Goal: Task Accomplishment & Management: Manage account settings

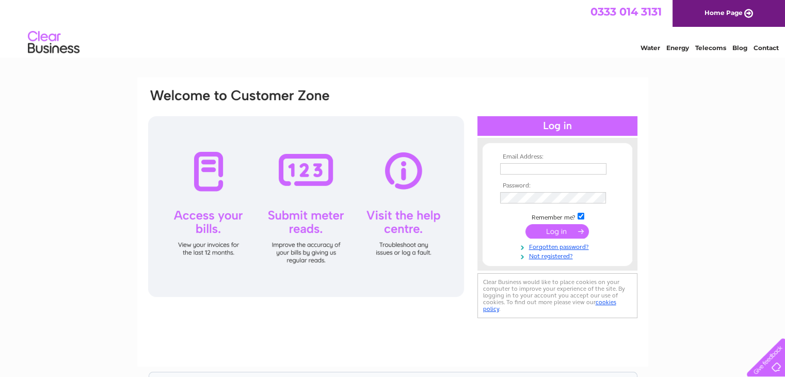
click at [524, 170] on input "text" at bounding box center [553, 168] width 106 height 11
type input "[EMAIL_ADDRESS][DOMAIN_NAME]"
click at [552, 232] on input "submit" at bounding box center [556, 231] width 63 height 14
click at [521, 171] on input "text" at bounding box center [553, 168] width 106 height 11
type input "accounts@morvern.org"
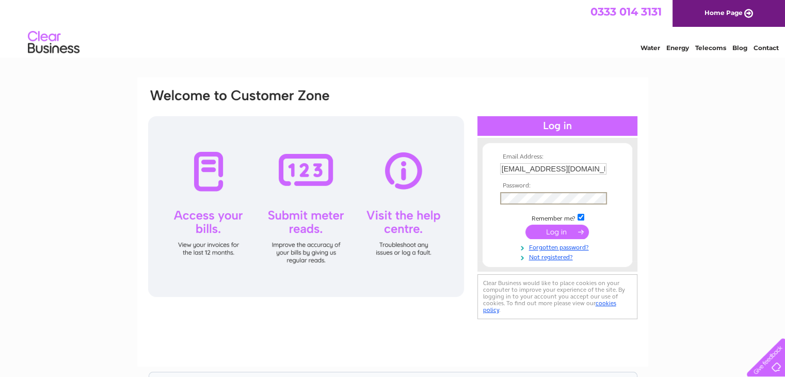
click at [553, 228] on input "submit" at bounding box center [556, 231] width 63 height 14
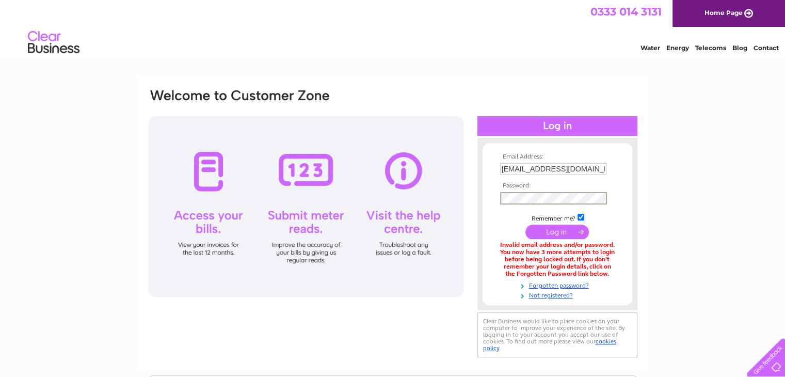
click at [555, 230] on input "submit" at bounding box center [556, 231] width 63 height 14
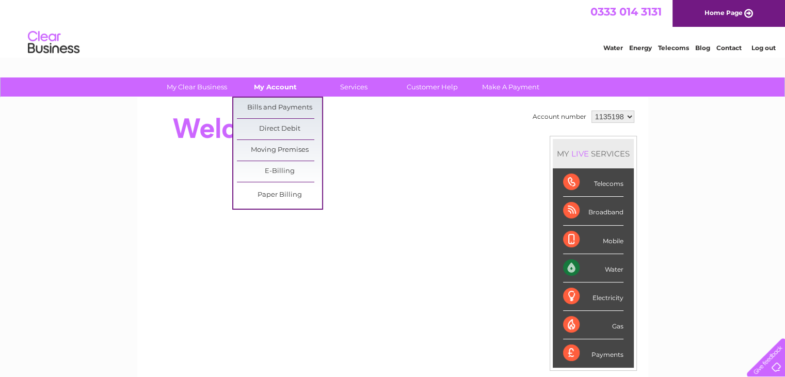
click at [291, 82] on link "My Account" at bounding box center [275, 86] width 85 height 19
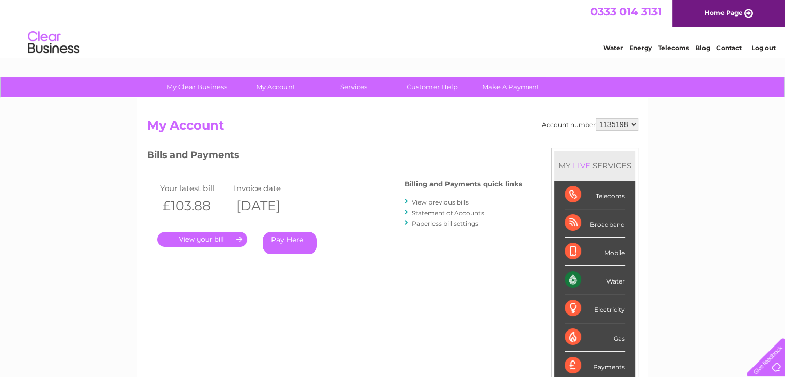
click at [211, 240] on link "." at bounding box center [202, 239] width 90 height 15
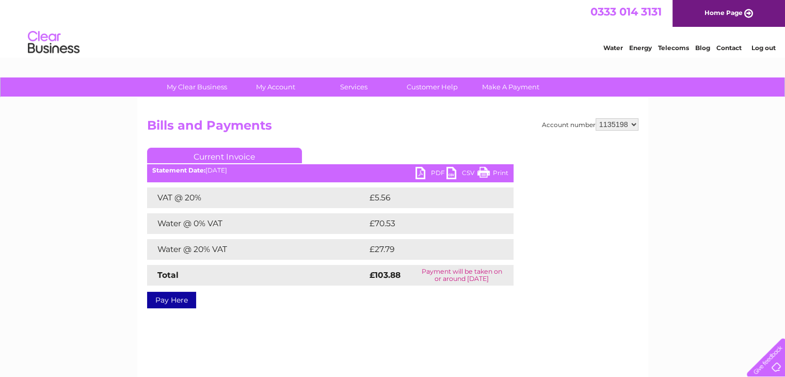
click at [419, 174] on link "PDF" at bounding box center [430, 174] width 31 height 15
